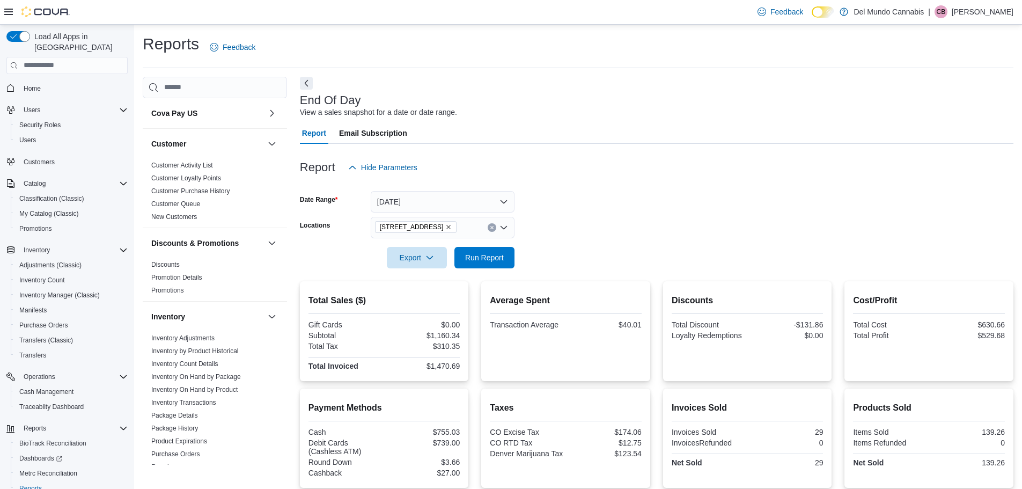
click at [421, 60] on div "Reports Feedback" at bounding box center [578, 47] width 871 height 28
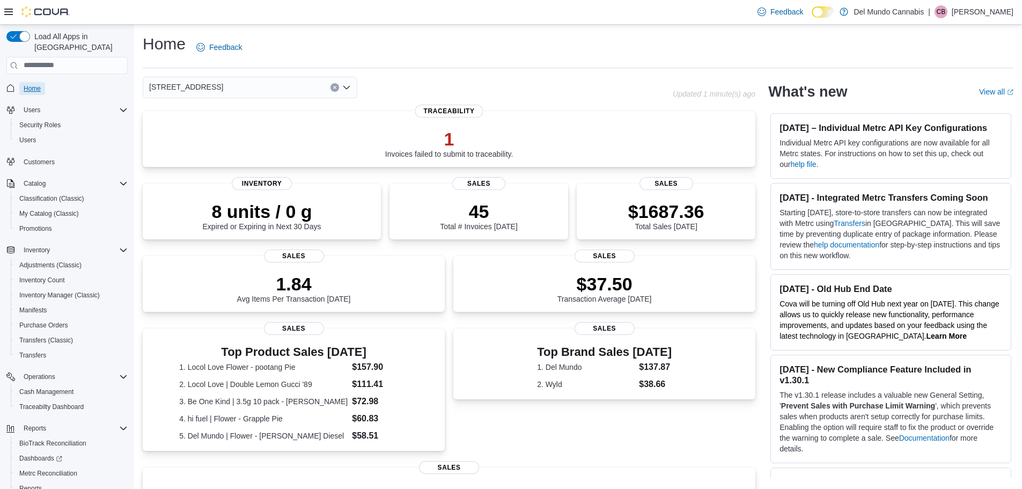
click at [31, 84] on span "Home" at bounding box center [32, 88] width 17 height 9
click at [32, 84] on span "Home" at bounding box center [32, 88] width 17 height 9
